Goal: Ask a question

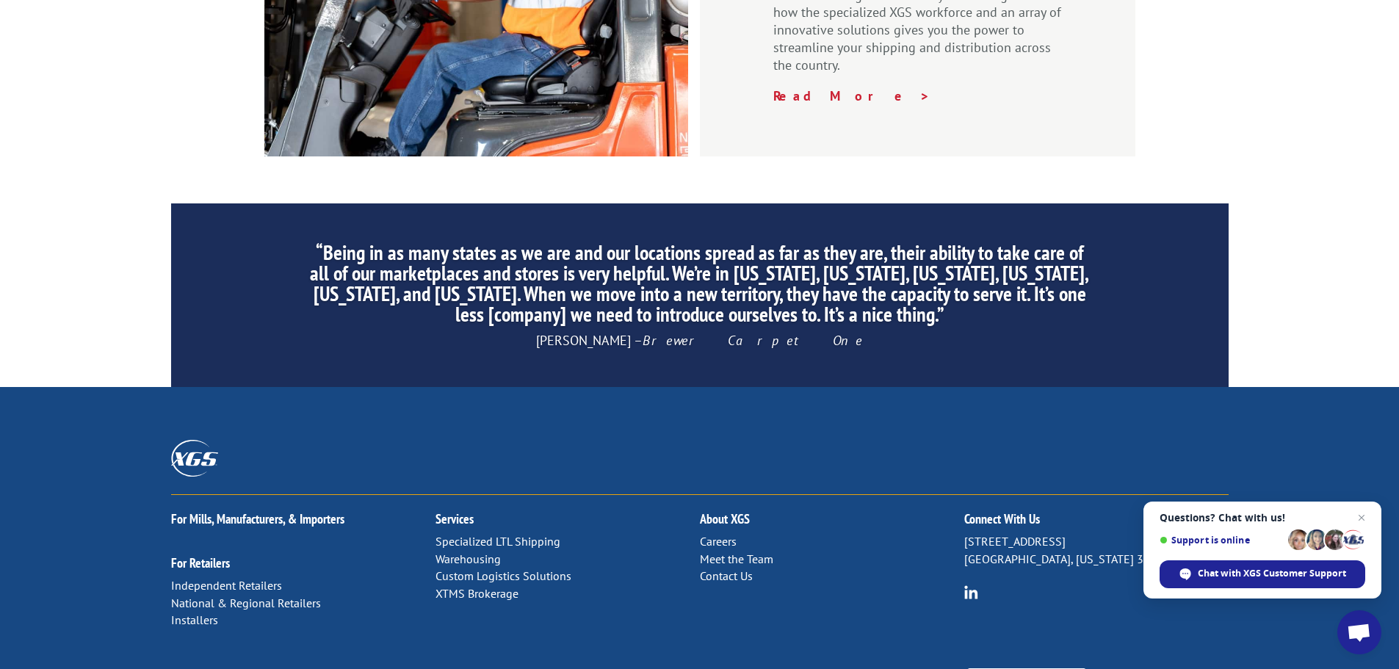
scroll to position [2203, 0]
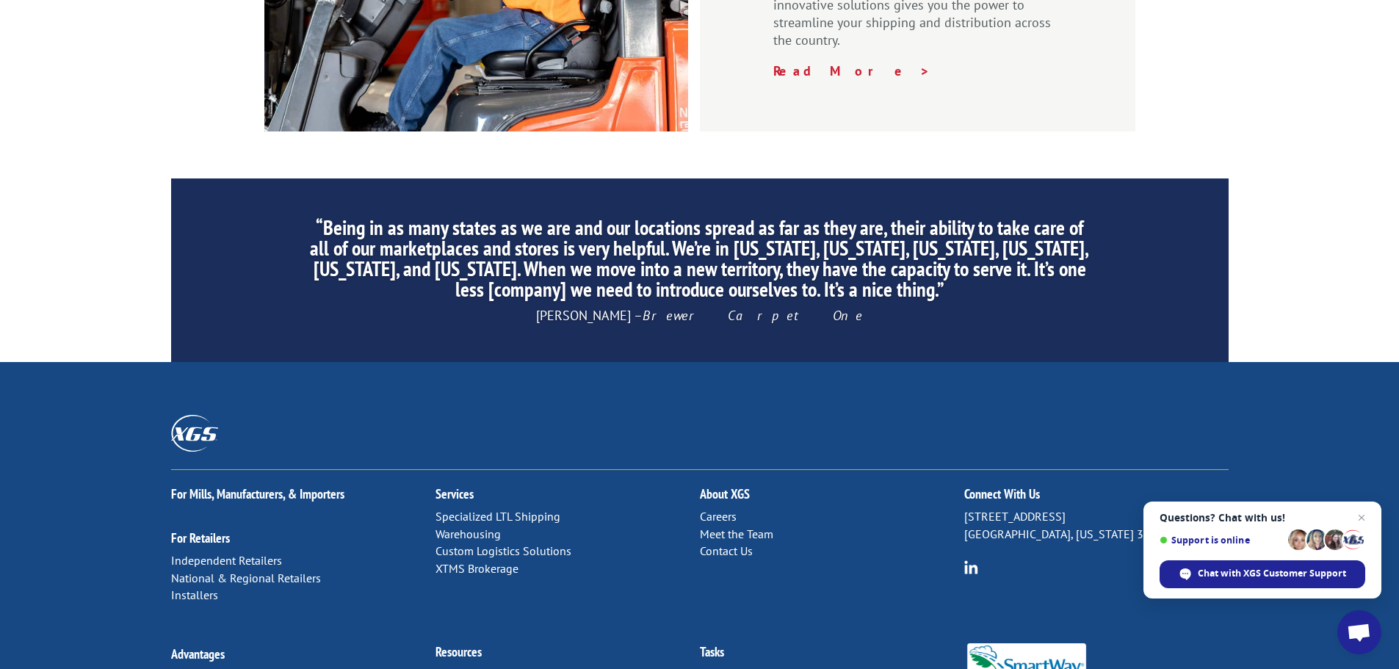
click at [734, 544] on link "Contact Us" at bounding box center [726, 551] width 53 height 15
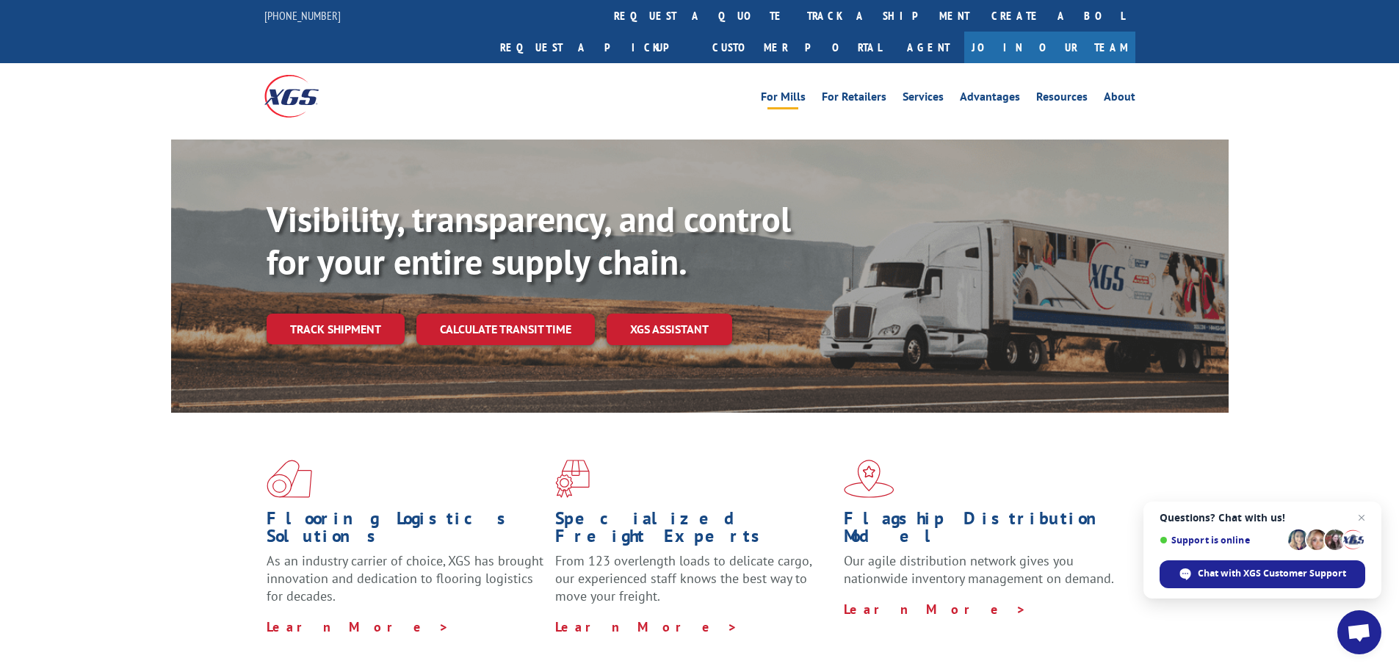
click at [789, 91] on link "For Mills" at bounding box center [783, 99] width 45 height 16
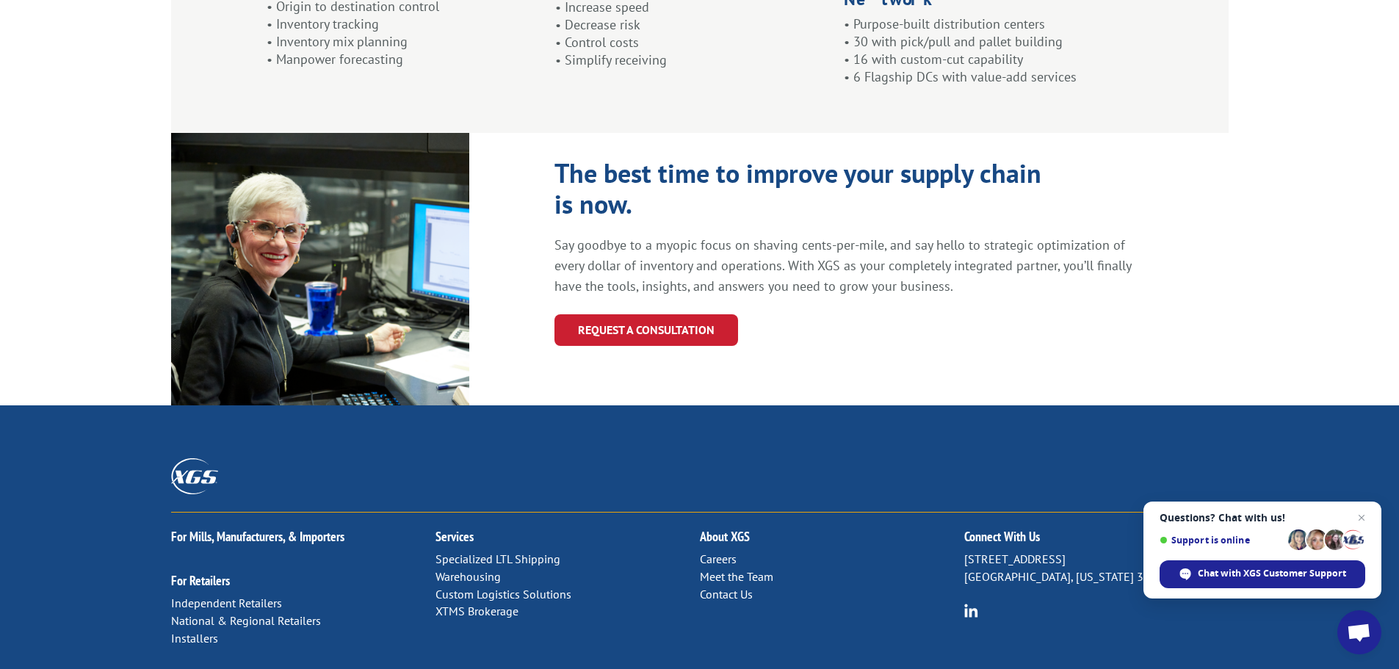
scroll to position [1542, 0]
click at [722, 586] on link "Contact Us" at bounding box center [726, 593] width 53 height 15
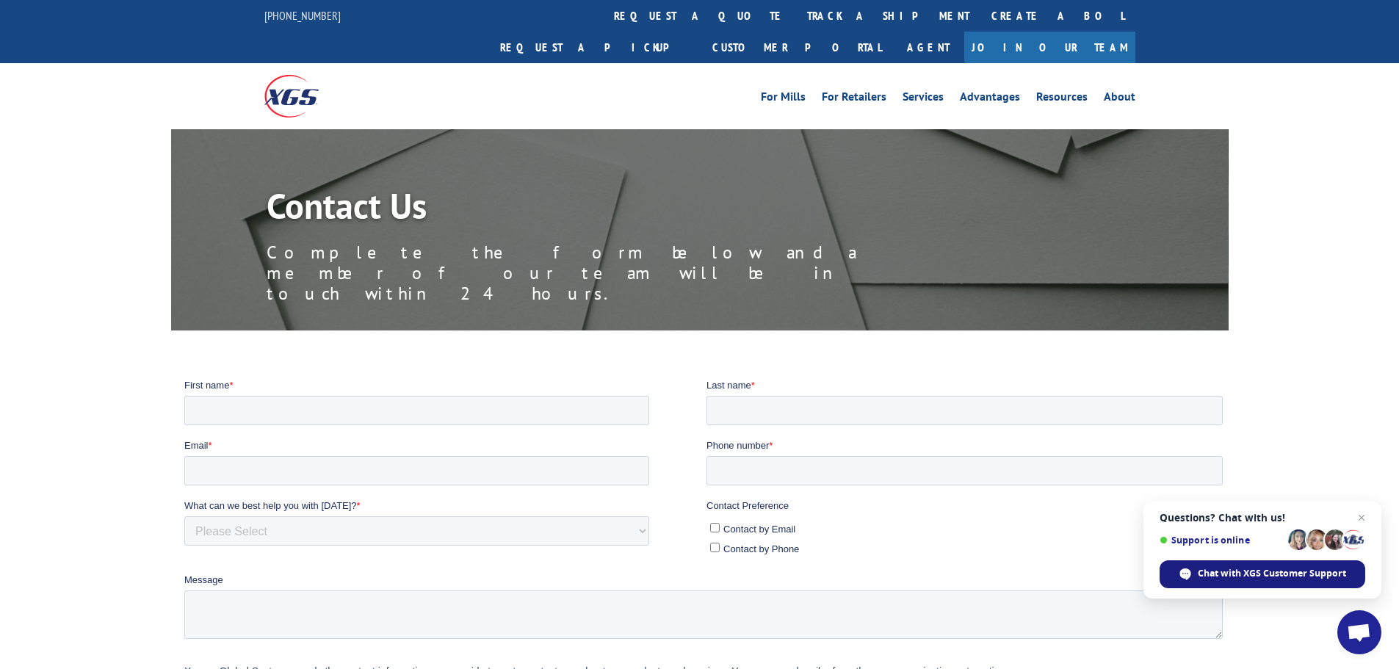
click at [1229, 574] on span "Chat with XGS Customer Support" at bounding box center [1272, 573] width 148 height 13
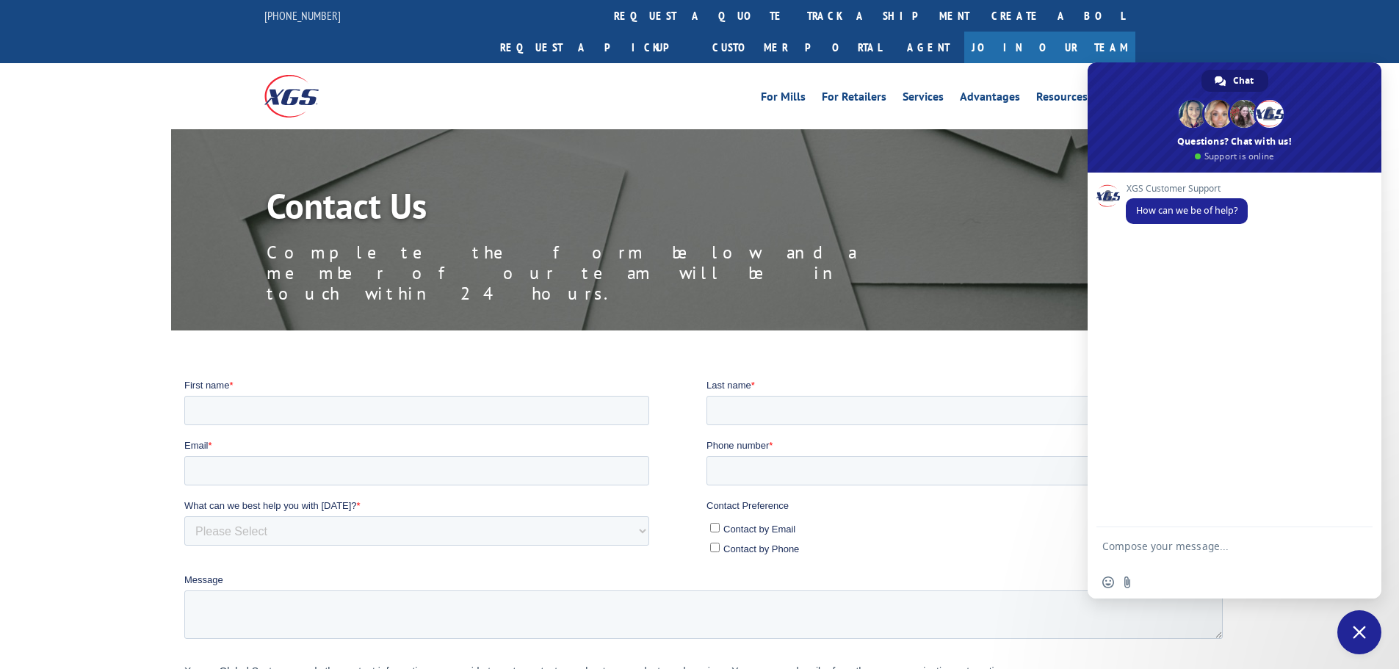
click at [1162, 546] on textarea "Compose your message..." at bounding box center [1218, 553] width 232 height 26
click at [1130, 557] on textarea "I need a quote for full truckload from zip 91746 to" at bounding box center [1218, 553] width 232 height 26
type textarea "I need a quote for full truckload from zip 91746 to 63026"
click at [1349, 541] on span "Send" at bounding box center [1355, 546] width 24 height 24
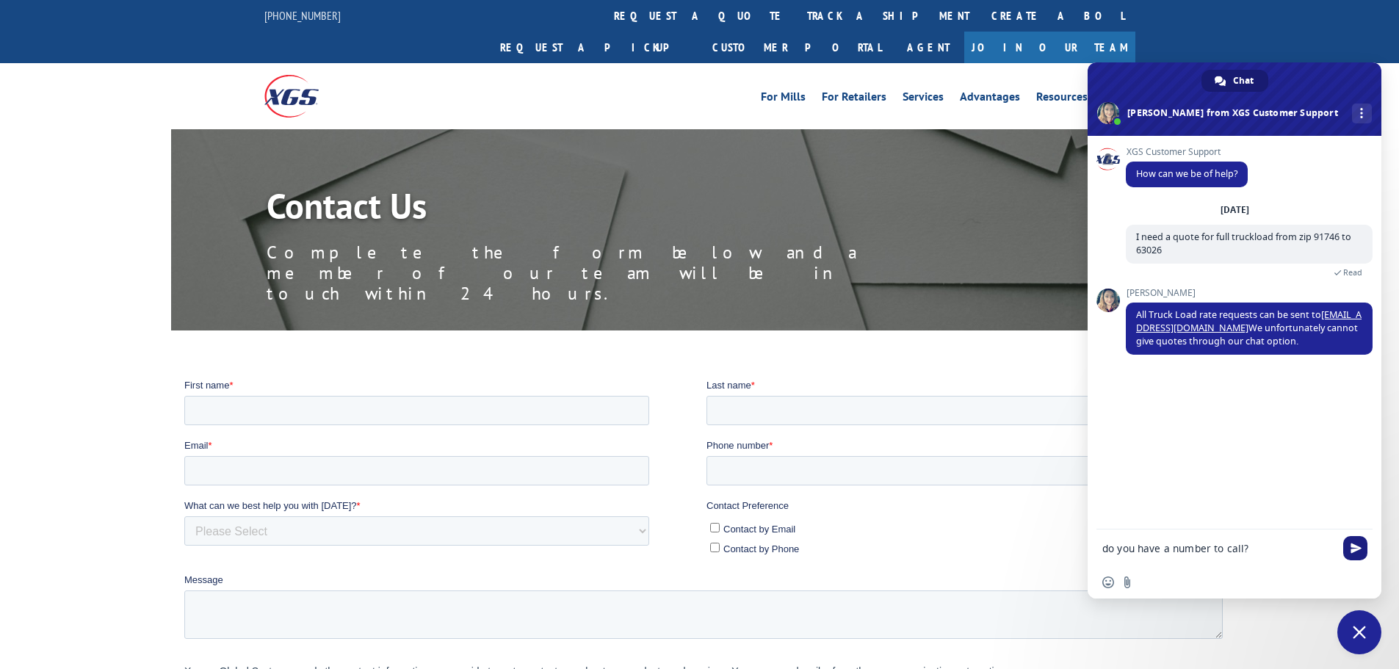
type textarea "do you have a number to call?"
click at [1355, 549] on span "Send" at bounding box center [1356, 548] width 11 height 11
